Goal: Task Accomplishment & Management: Manage account settings

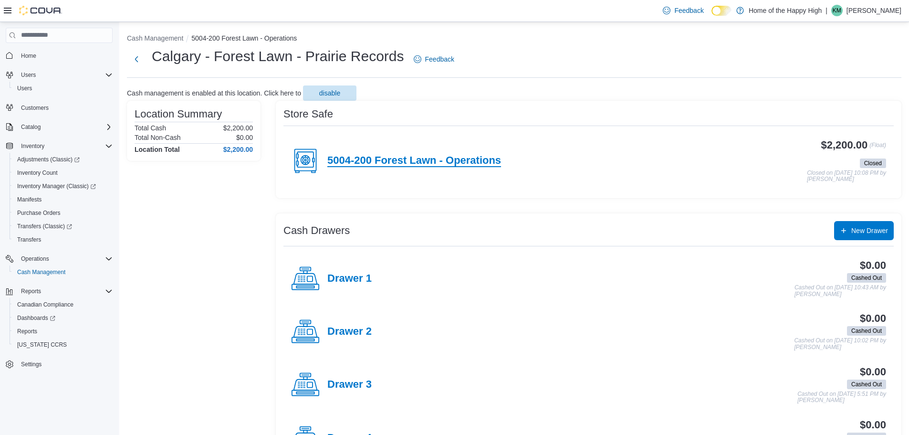
click at [467, 163] on h4 "5004-200 Forest Lawn - Operations" at bounding box center [414, 161] width 174 height 12
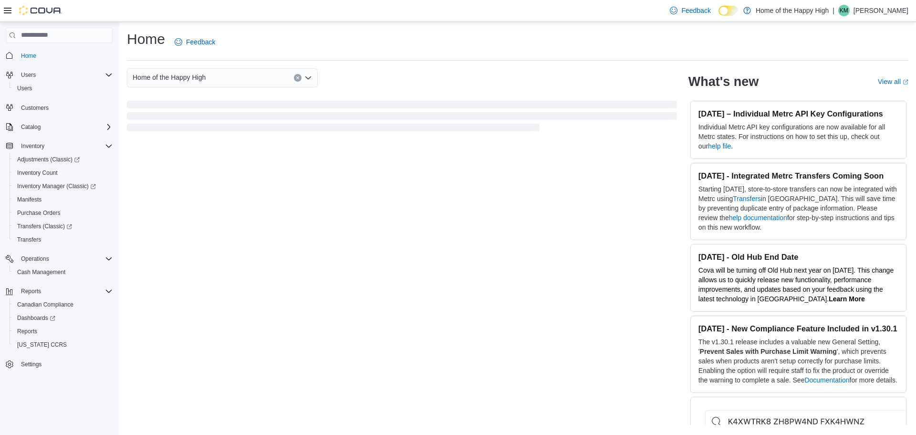
click at [892, 8] on p "Kiona Moul" at bounding box center [881, 10] width 55 height 11
click at [837, 99] on button "Sign Out" at bounding box center [861, 92] width 88 height 15
